Goal: Check status: Check status

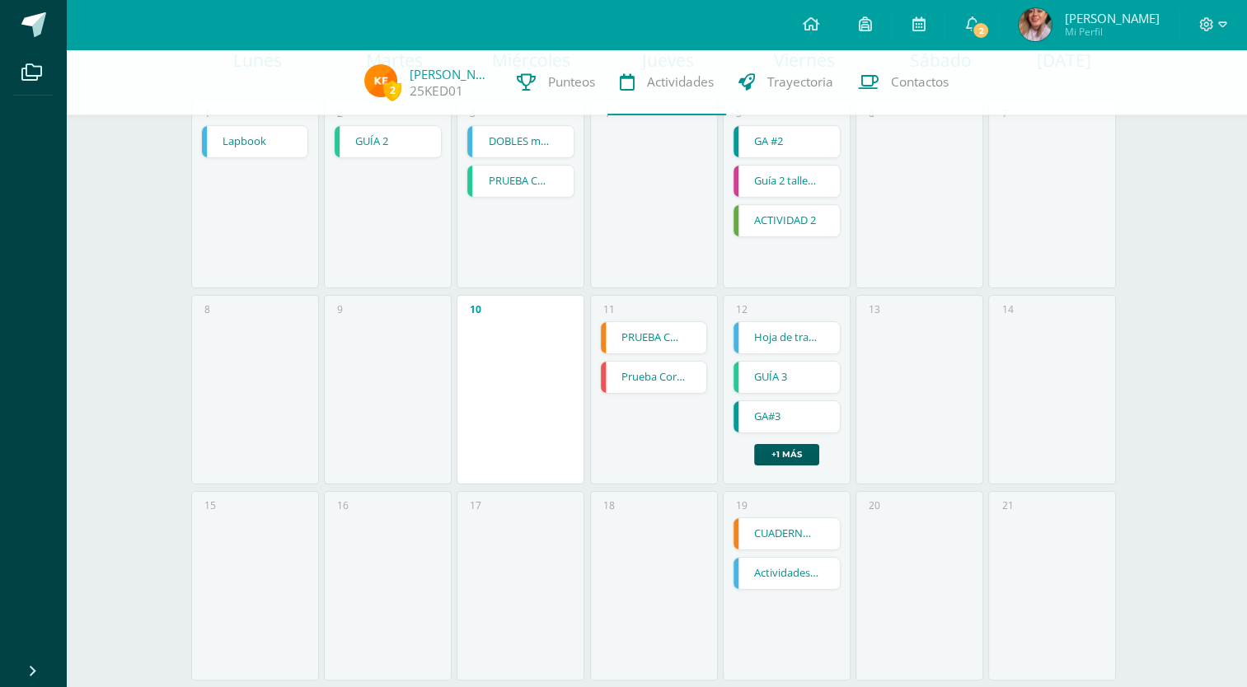
scroll to position [188, 0]
click at [644, 371] on link "Prueba Corta" at bounding box center [654, 377] width 106 height 31
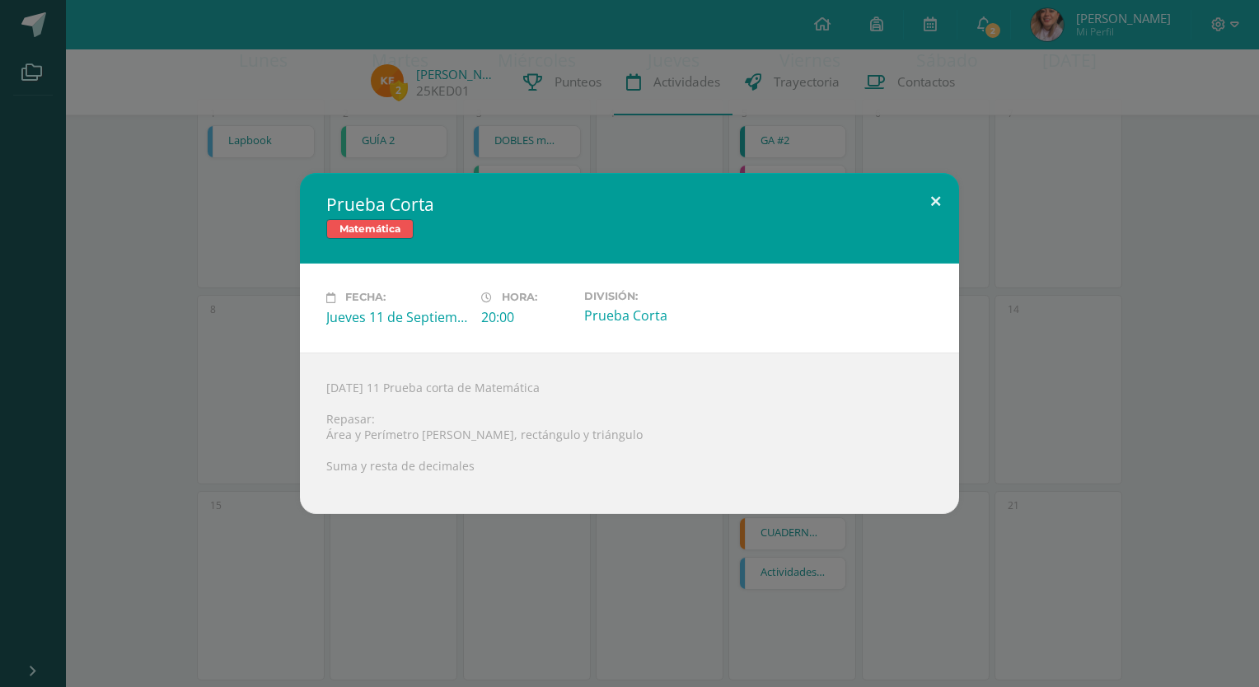
click at [936, 200] on button at bounding box center [935, 201] width 47 height 56
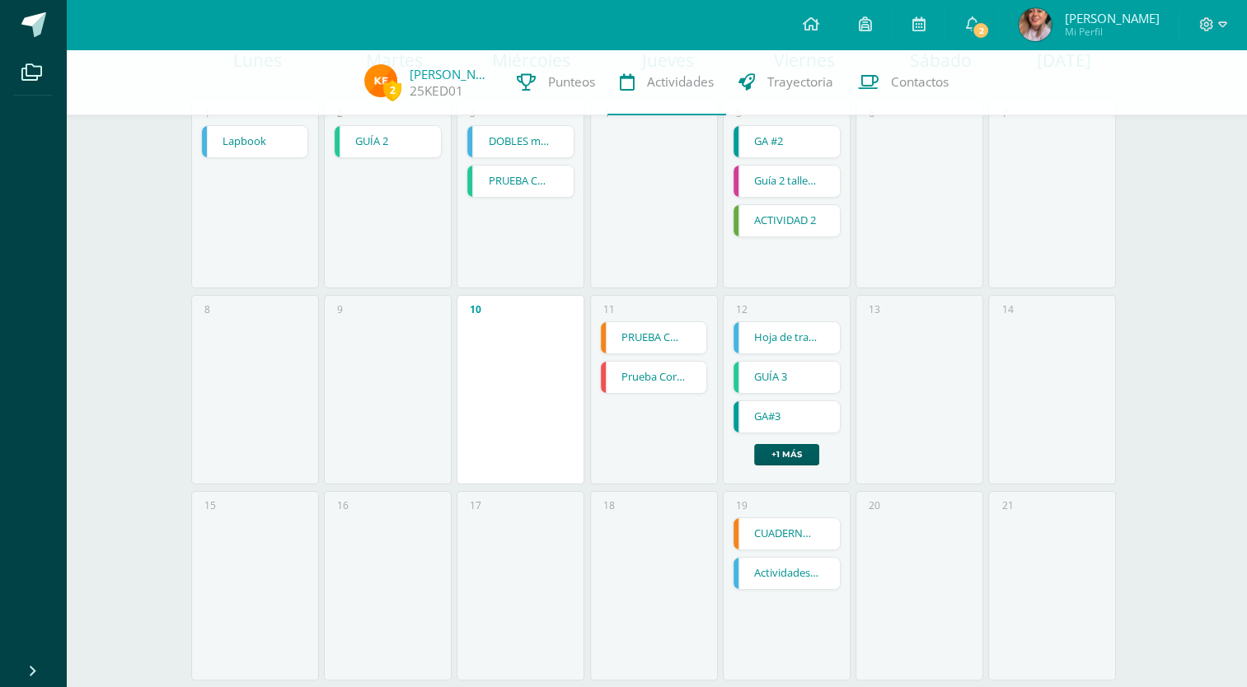
click at [659, 362] on link "Prueba Corta" at bounding box center [654, 377] width 106 height 31
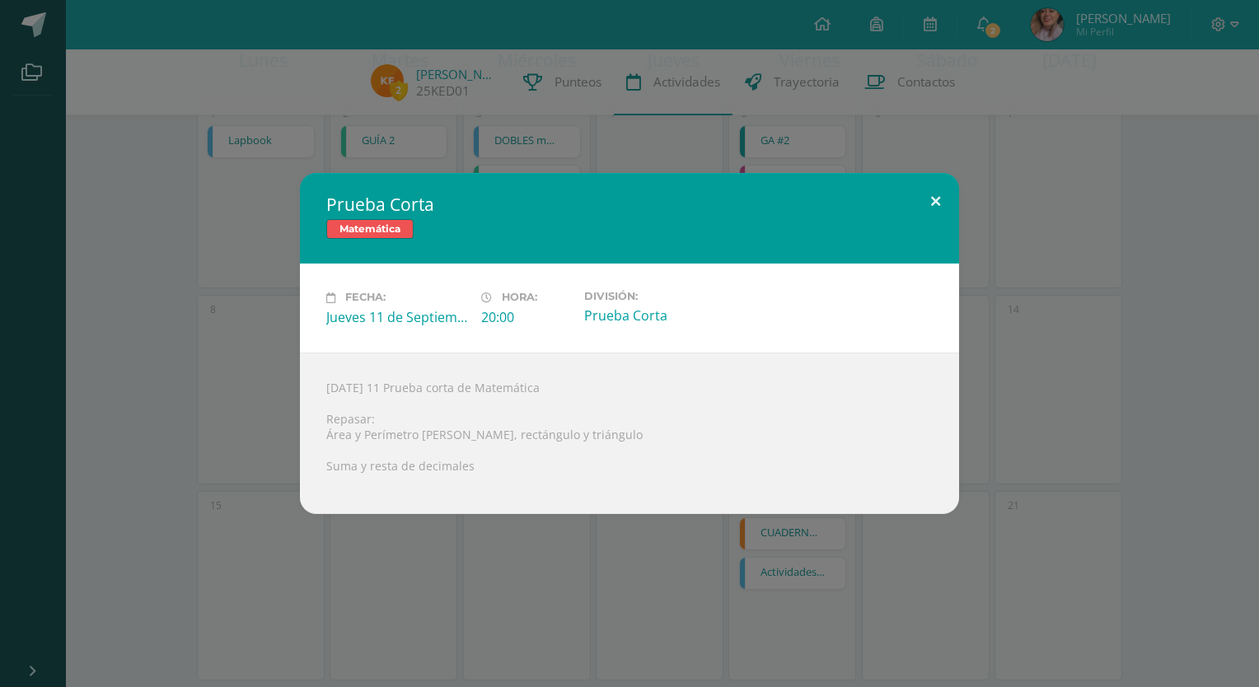
click at [929, 199] on button at bounding box center [935, 201] width 47 height 56
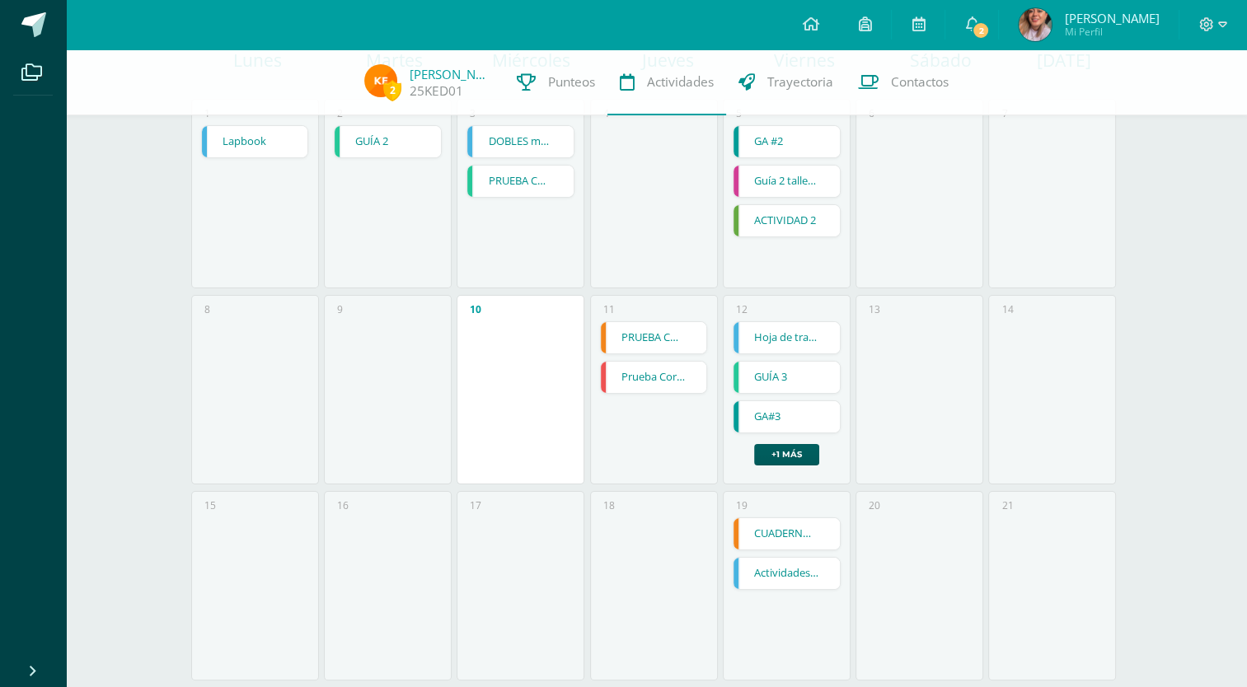
click at [679, 335] on link "PRUEBA CORTA" at bounding box center [654, 337] width 106 height 31
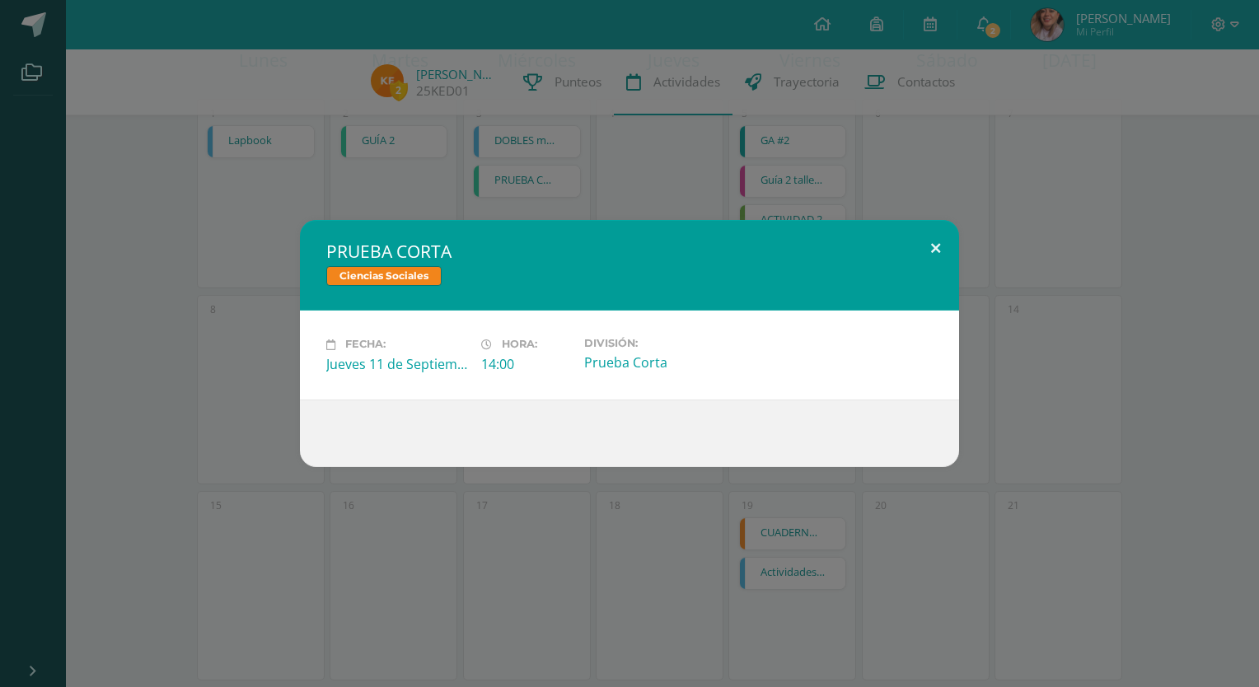
click at [930, 241] on button at bounding box center [935, 248] width 47 height 56
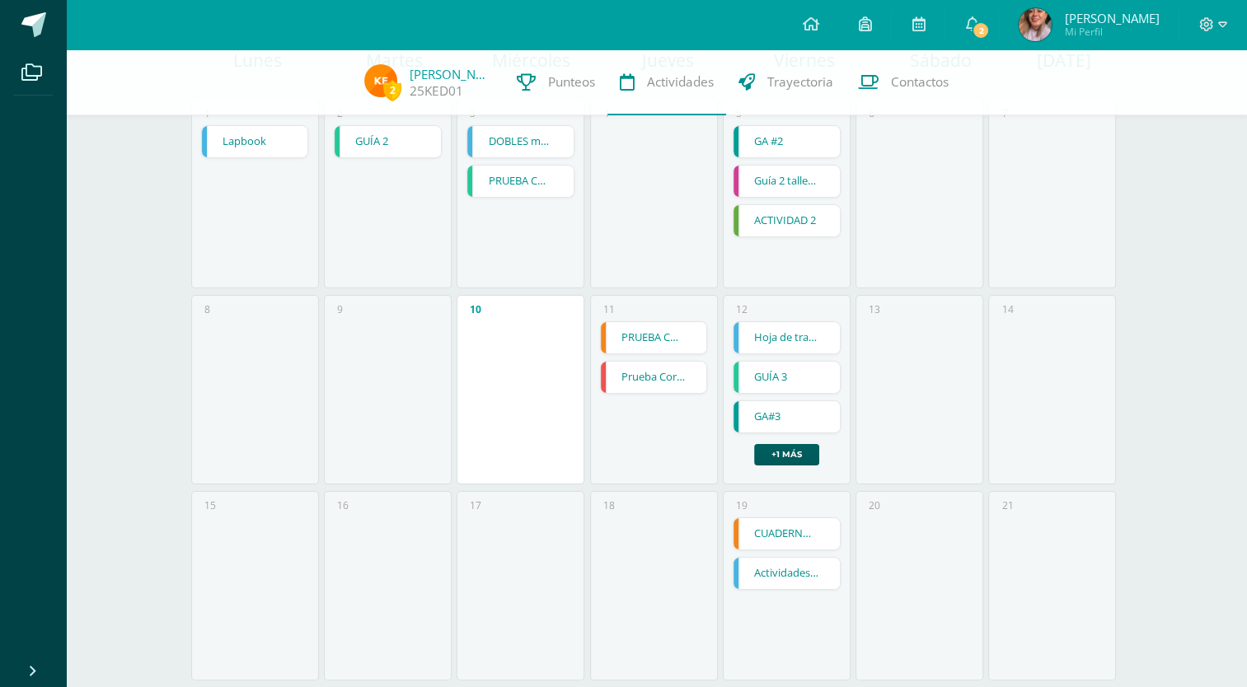
click at [791, 335] on link "Hoja de trabajo de la Energía" at bounding box center [787, 337] width 106 height 31
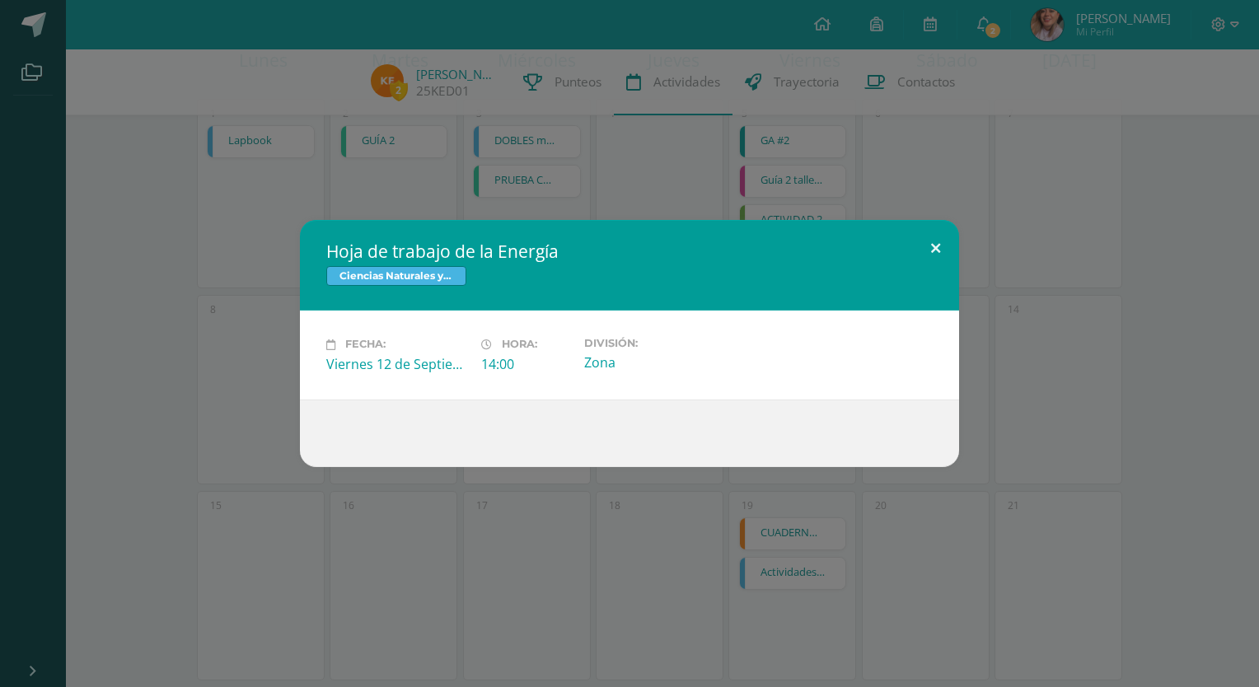
click at [930, 245] on button at bounding box center [935, 248] width 47 height 56
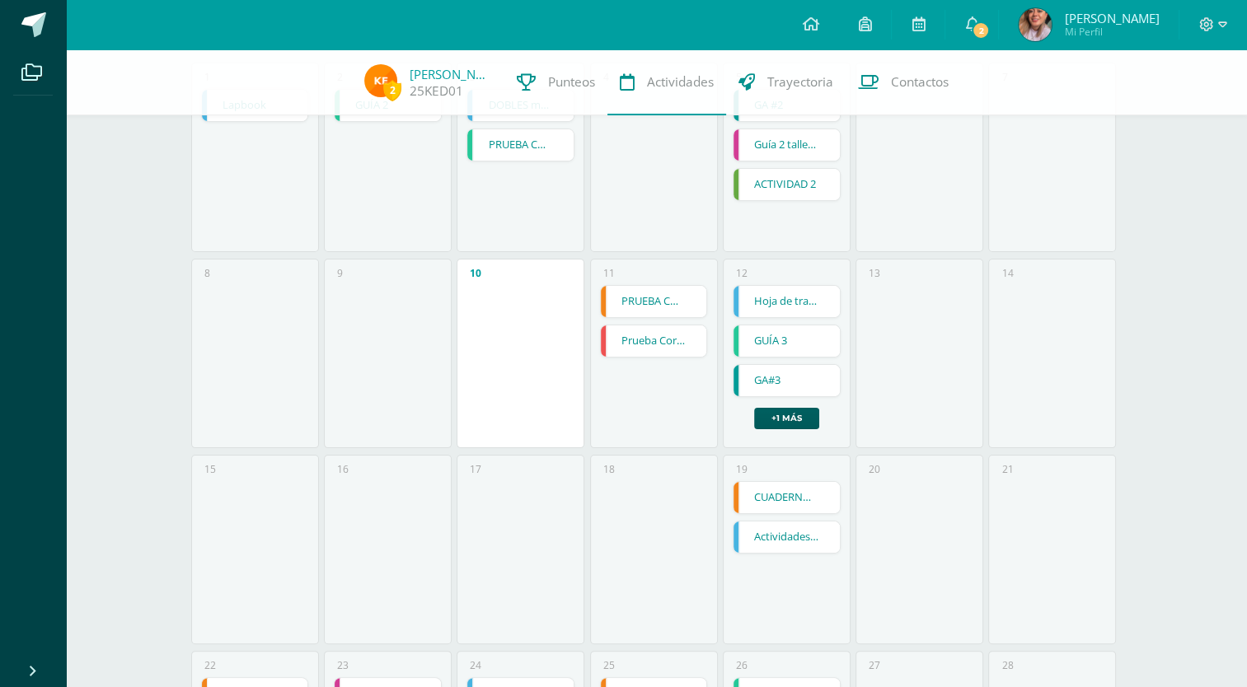
scroll to position [263, 0]
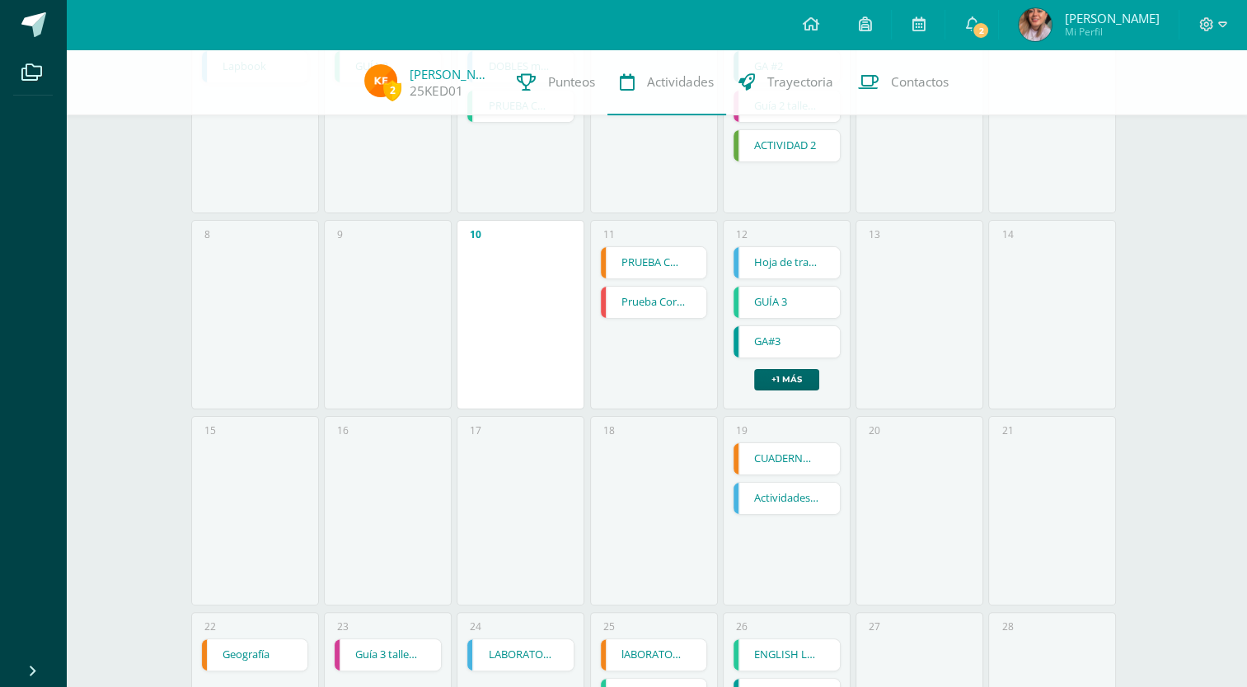
click at [788, 382] on link "+1 más" at bounding box center [786, 379] width 65 height 21
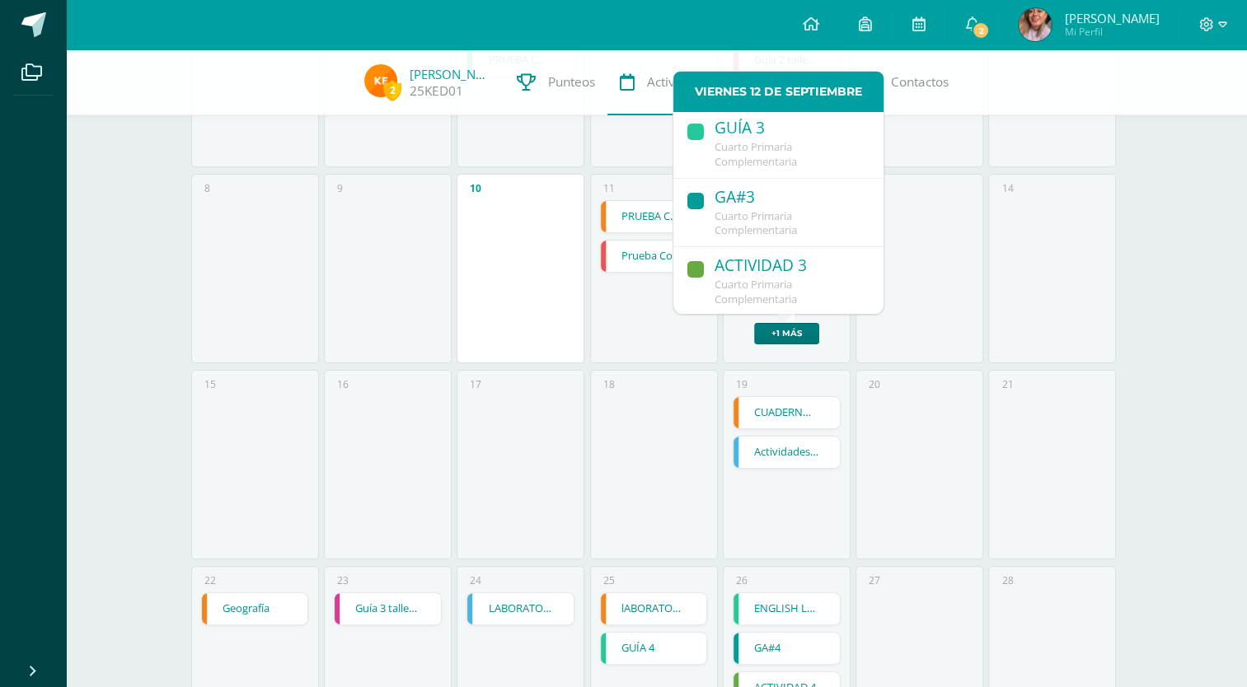
scroll to position [313, 0]
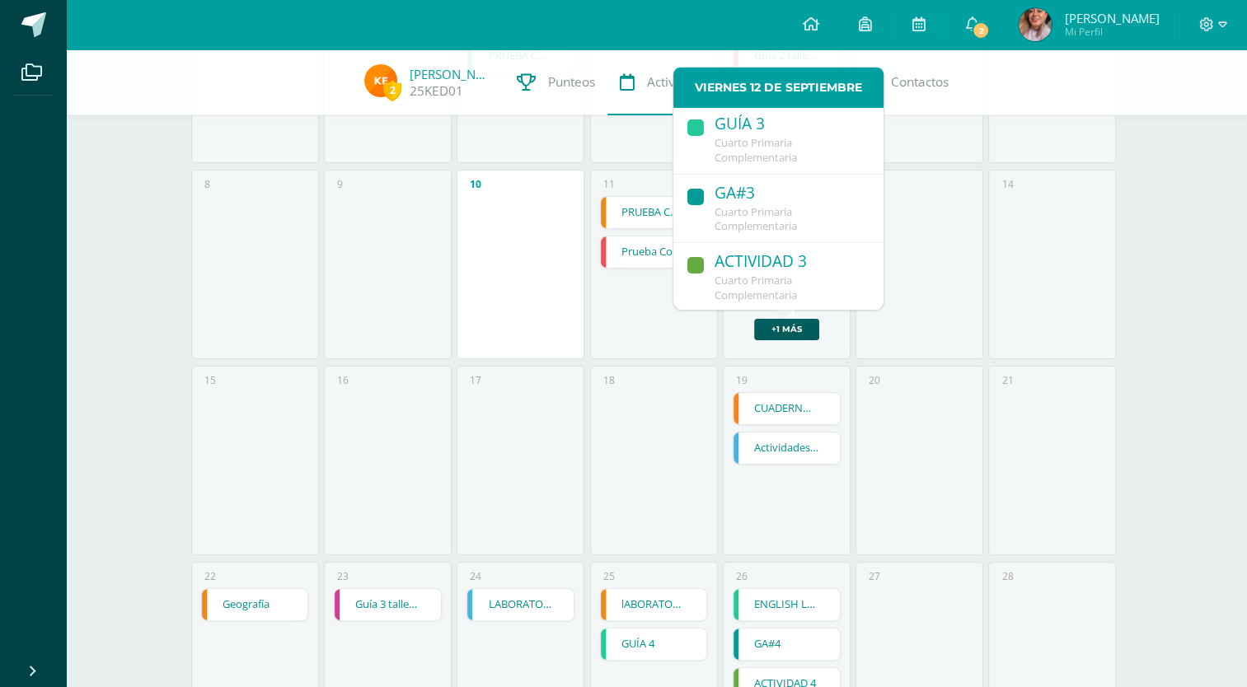
click at [1145, 251] on div "[DATE] [DATE] [DATE] [DATE] [DATE] [DATE] [DATE][PERSON_NAME][DATE][DATE] 1 Lap…" at bounding box center [656, 361] width 989 height 1251
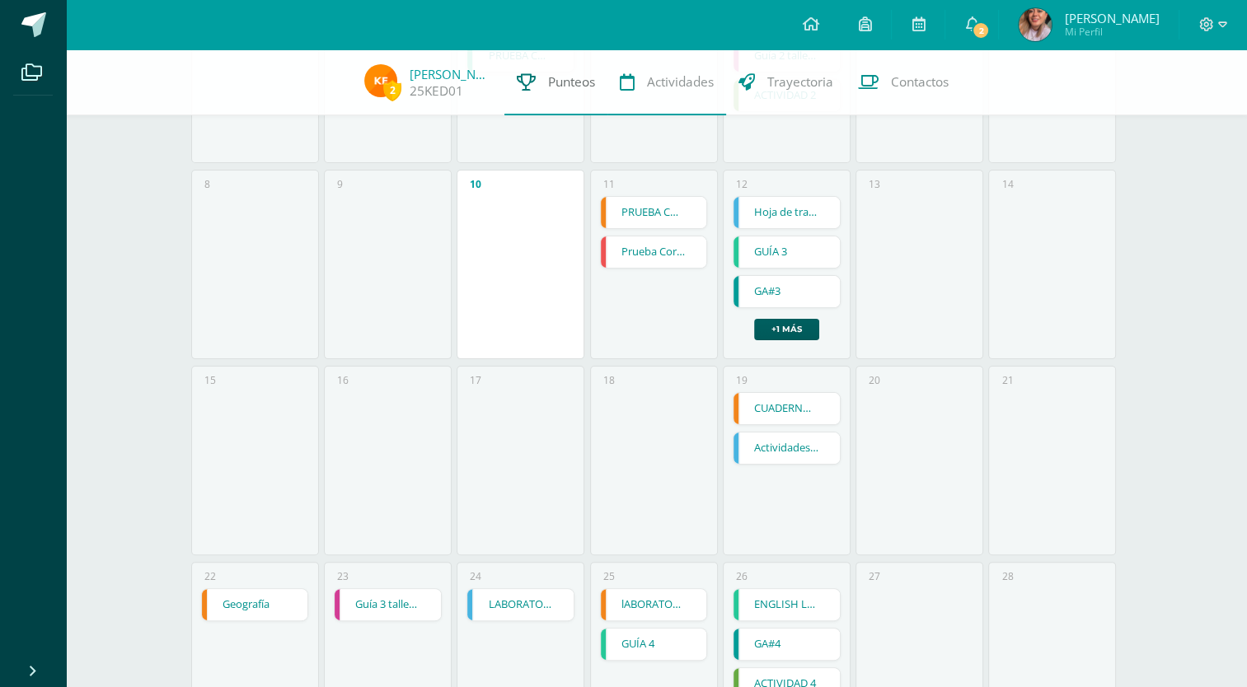
click at [565, 77] on span "Punteos" at bounding box center [571, 81] width 47 height 17
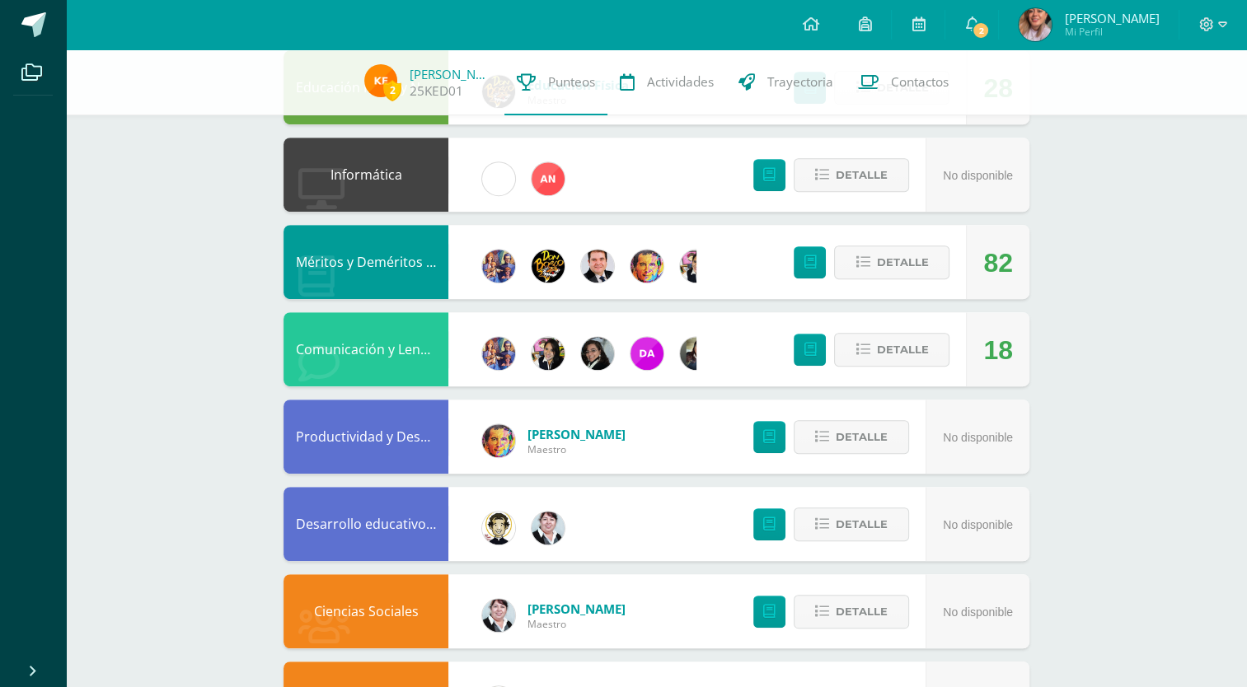
scroll to position [823, 0]
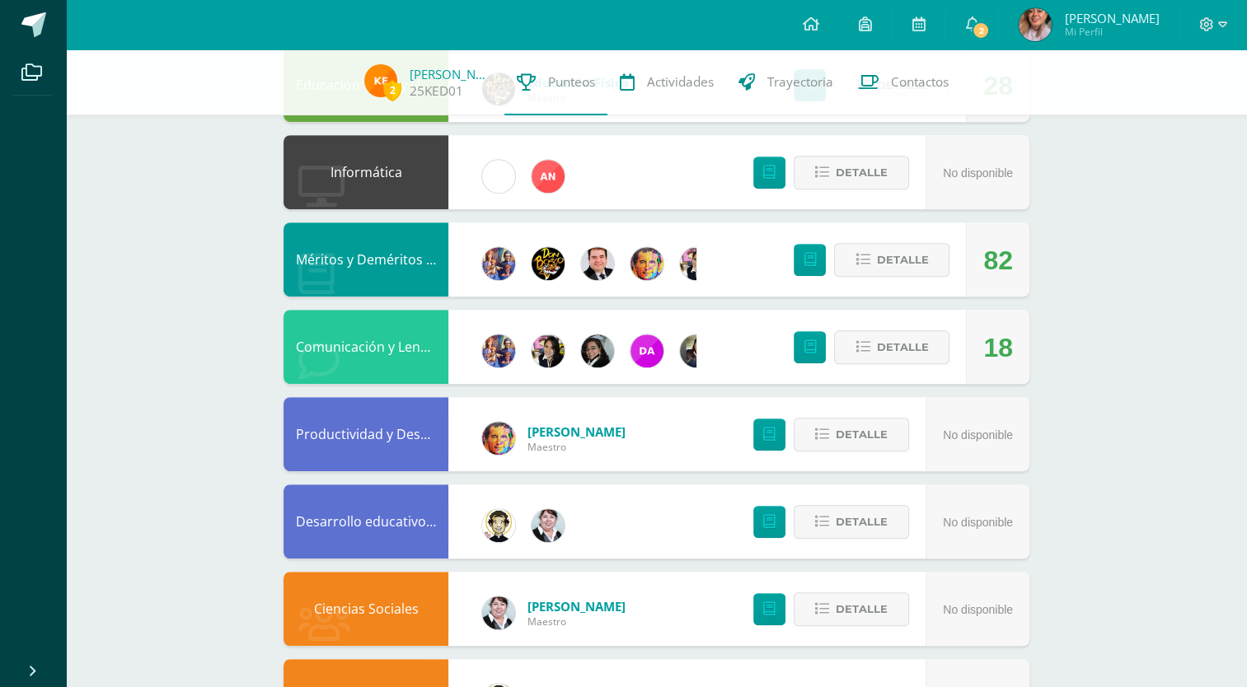
click at [955, 434] on span "No disponible" at bounding box center [978, 435] width 70 height 13
click at [823, 435] on icon at bounding box center [822, 435] width 14 height 14
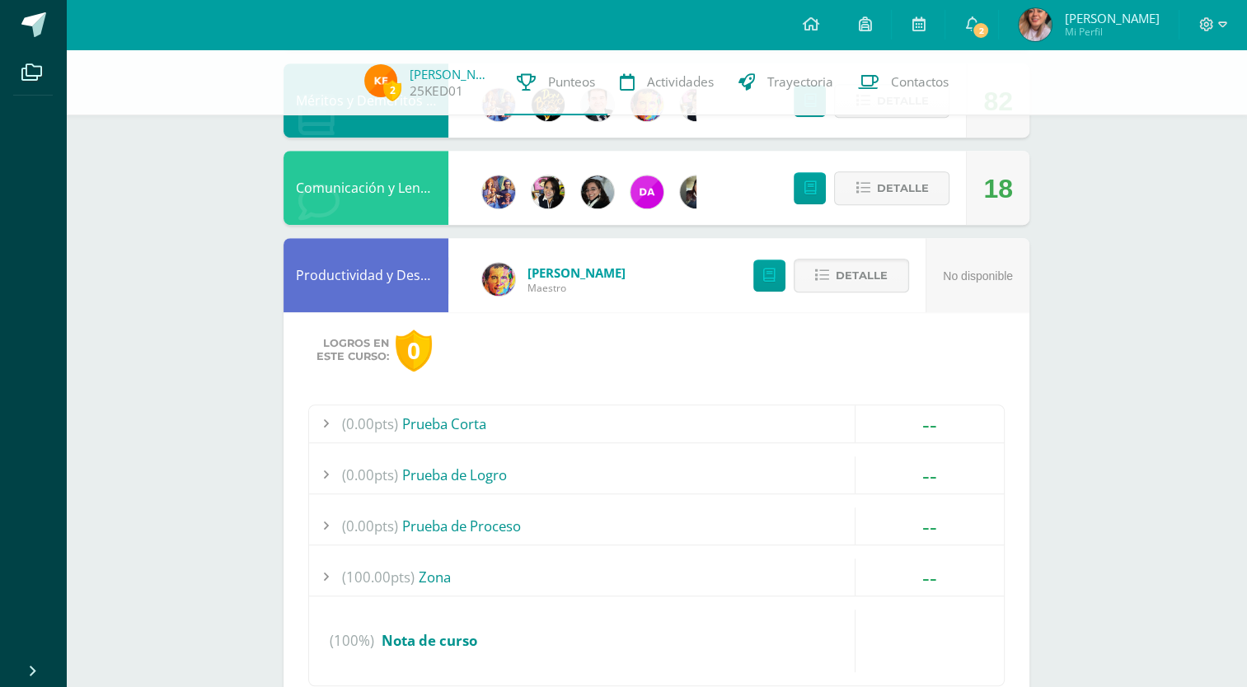
scroll to position [981, 0]
click at [780, 285] on link at bounding box center [769, 276] width 32 height 32
click at [963, 292] on div "No disponible" at bounding box center [978, 277] width 70 height 74
click at [862, 265] on span "Detalle" at bounding box center [862, 276] width 52 height 30
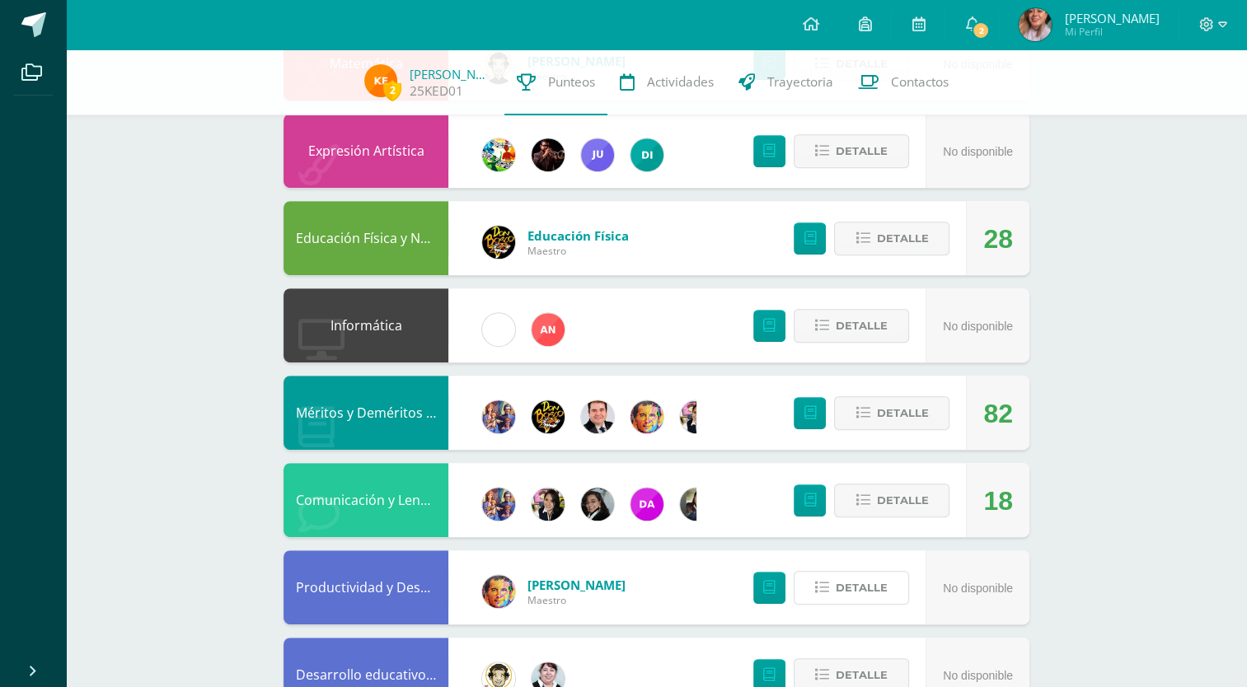
scroll to position [668, 0]
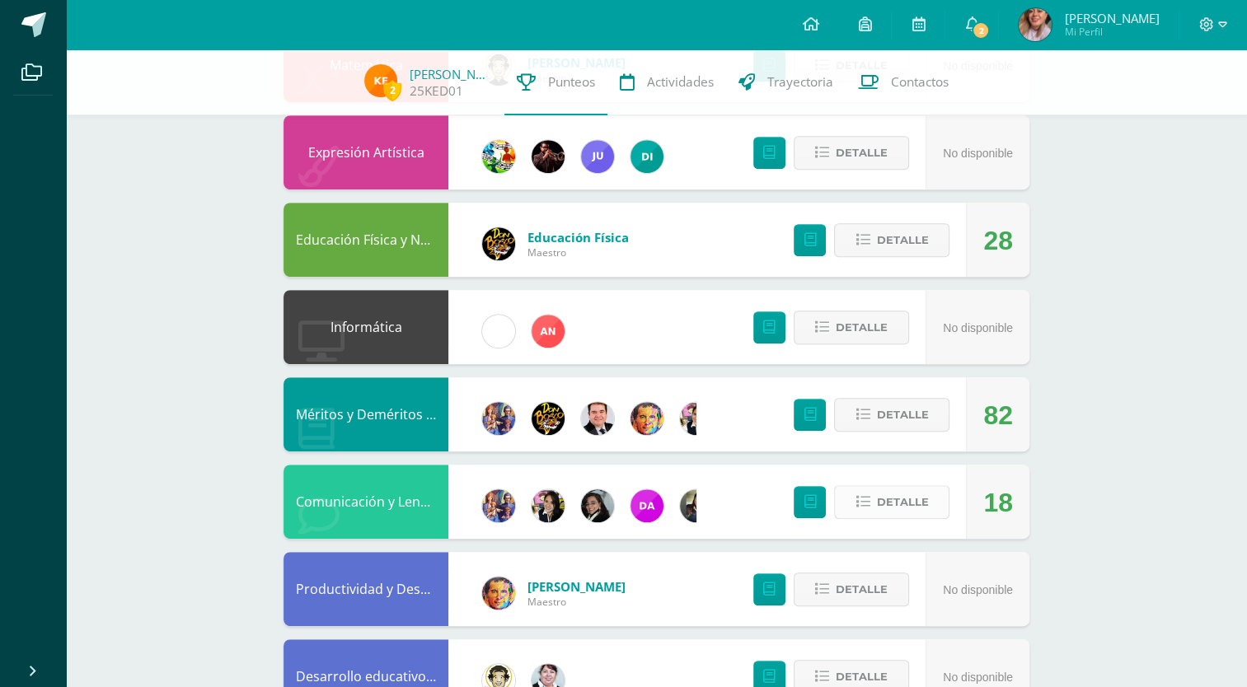
click at [889, 504] on span "Detalle" at bounding box center [902, 502] width 52 height 30
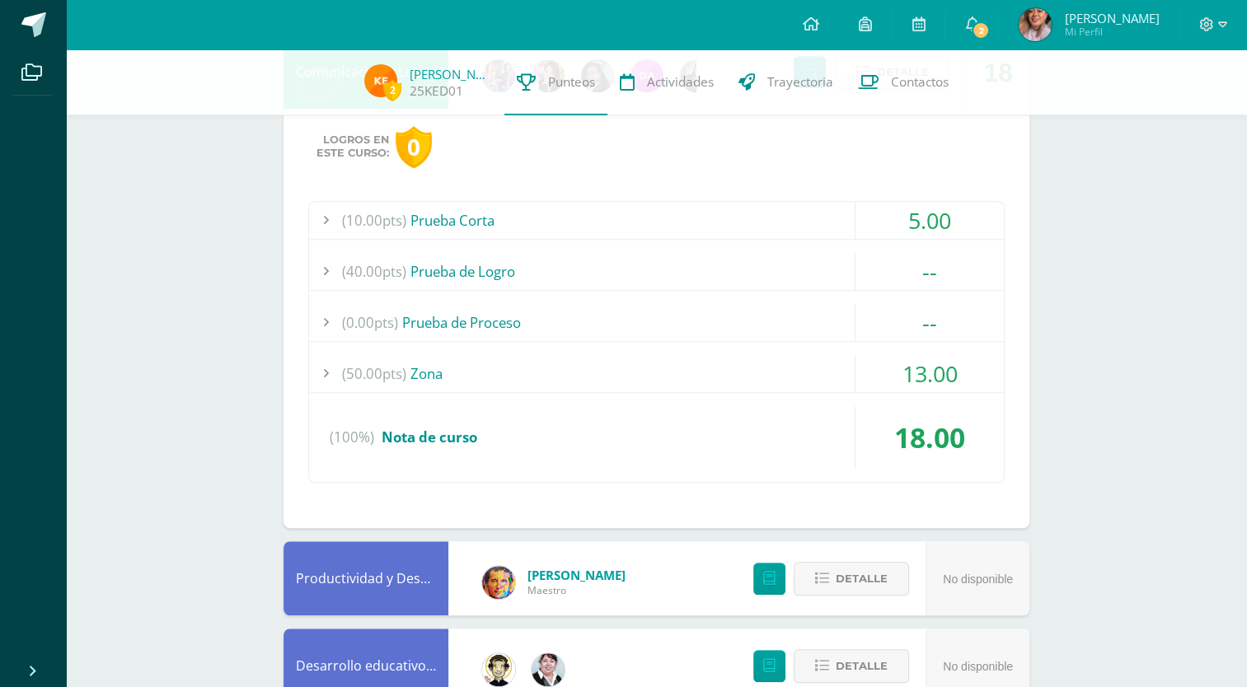
scroll to position [1099, 0]
click at [976, 18] on icon at bounding box center [971, 23] width 13 height 15
